Goal: Task Accomplishment & Management: Manage account settings

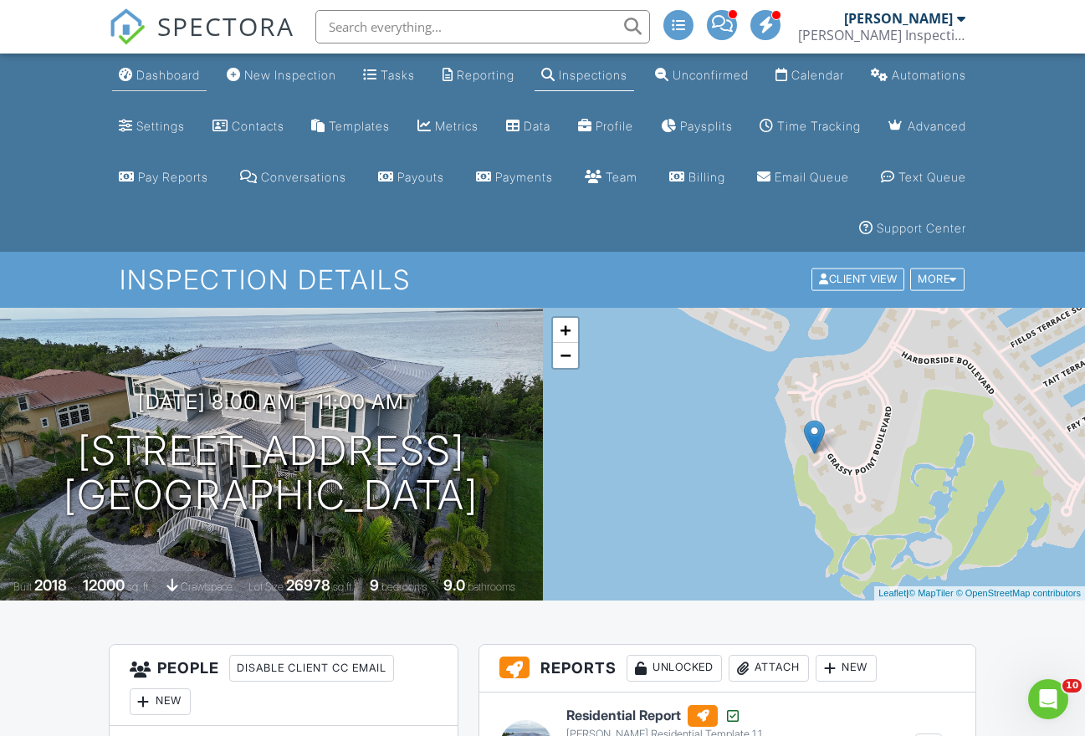
click at [182, 73] on div "Dashboard" at bounding box center [168, 75] width 64 height 14
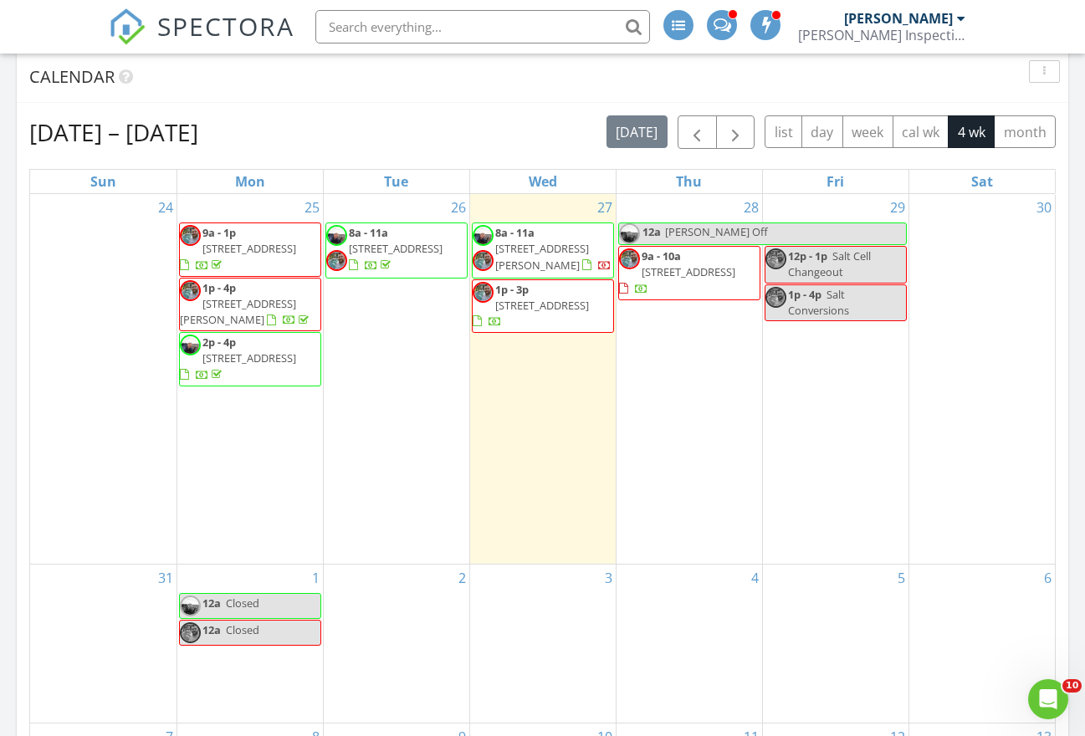
scroll to position [1050, 0]
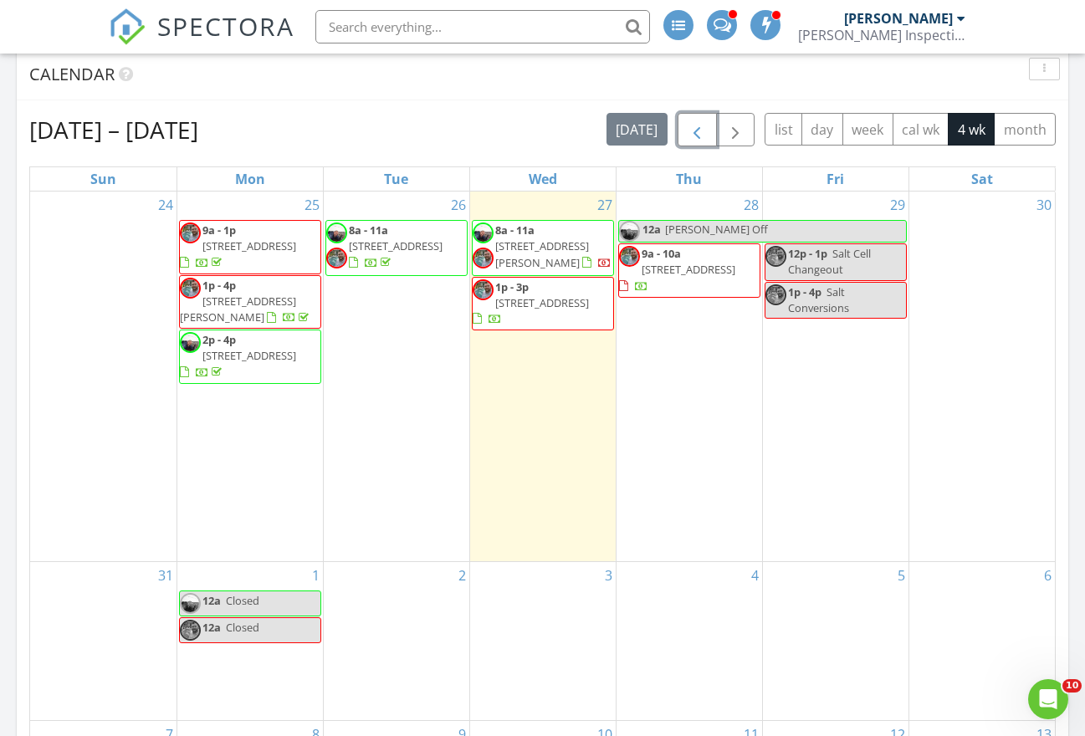
click at [699, 130] on span "button" at bounding box center [697, 130] width 20 height 20
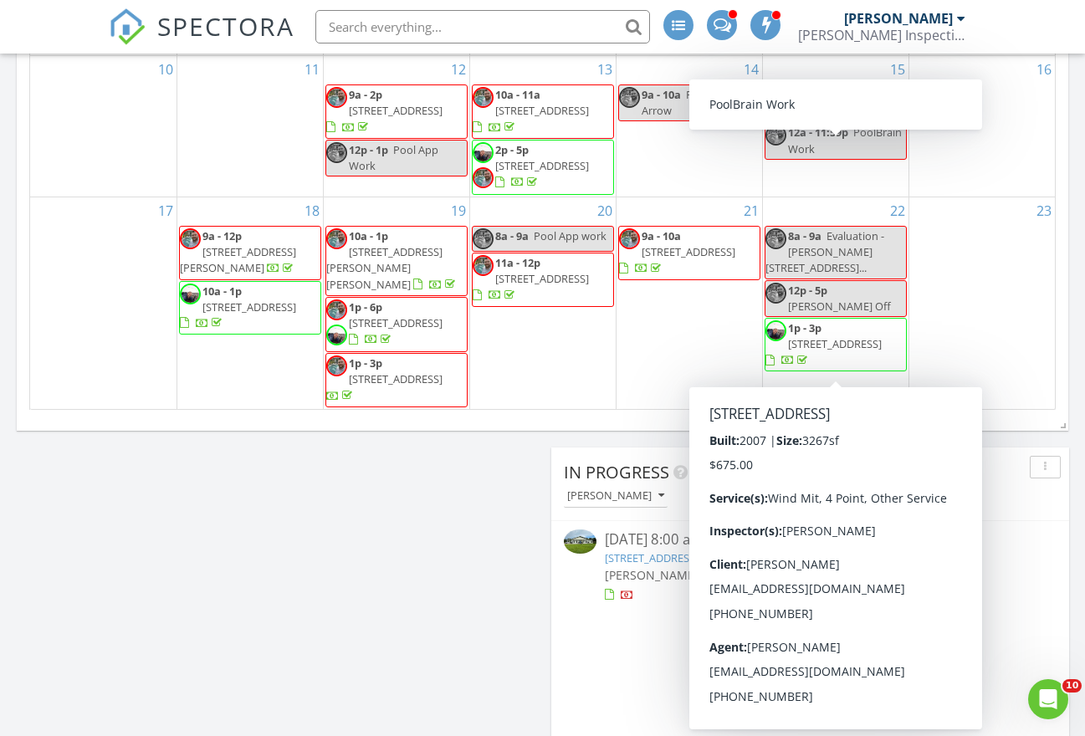
scroll to position [1566, 0]
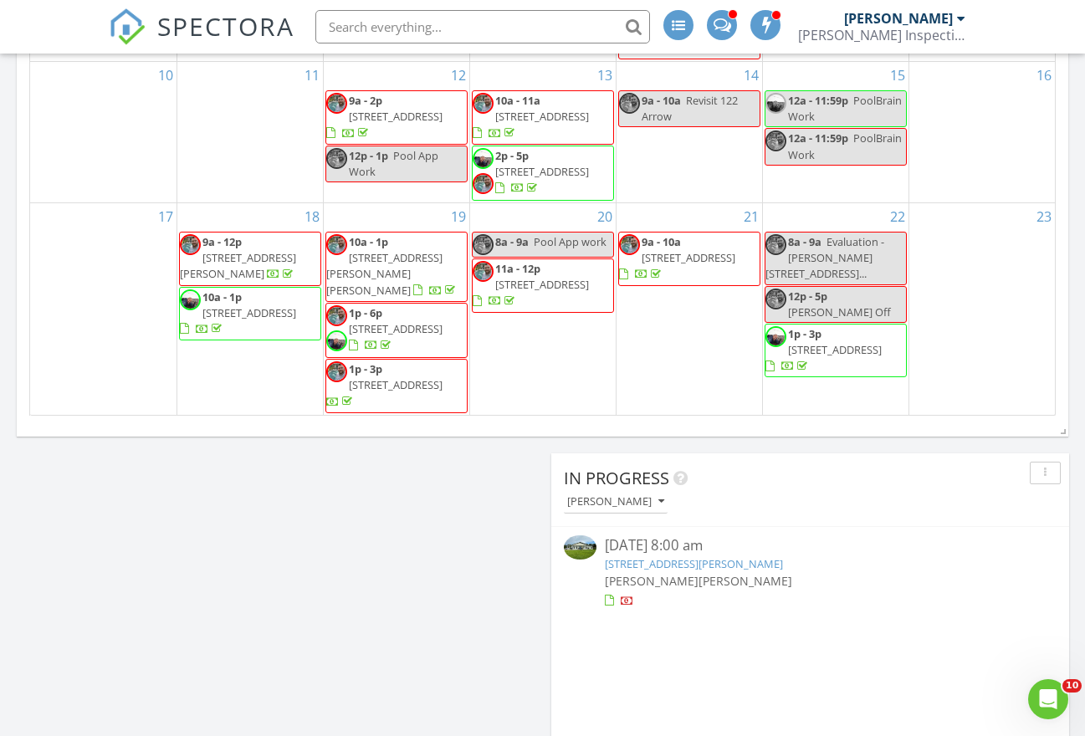
click at [874, 342] on span "5242 Blackjack Cir, Punta Gorda 33982" at bounding box center [835, 349] width 94 height 15
